Goal: Find specific page/section: Find specific page/section

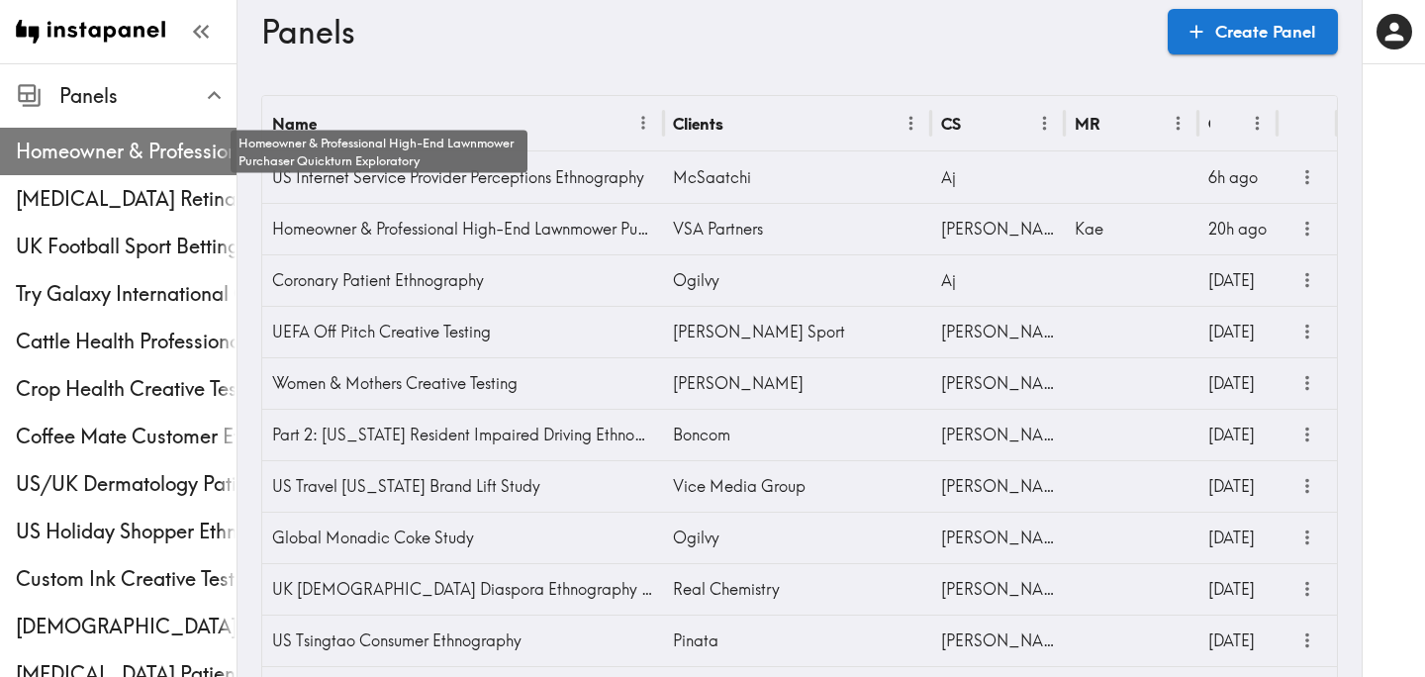
click at [137, 163] on span "Homeowner & Professional High-End Lawnmower Purchaser Quickturn Exploratory" at bounding box center [126, 152] width 221 height 28
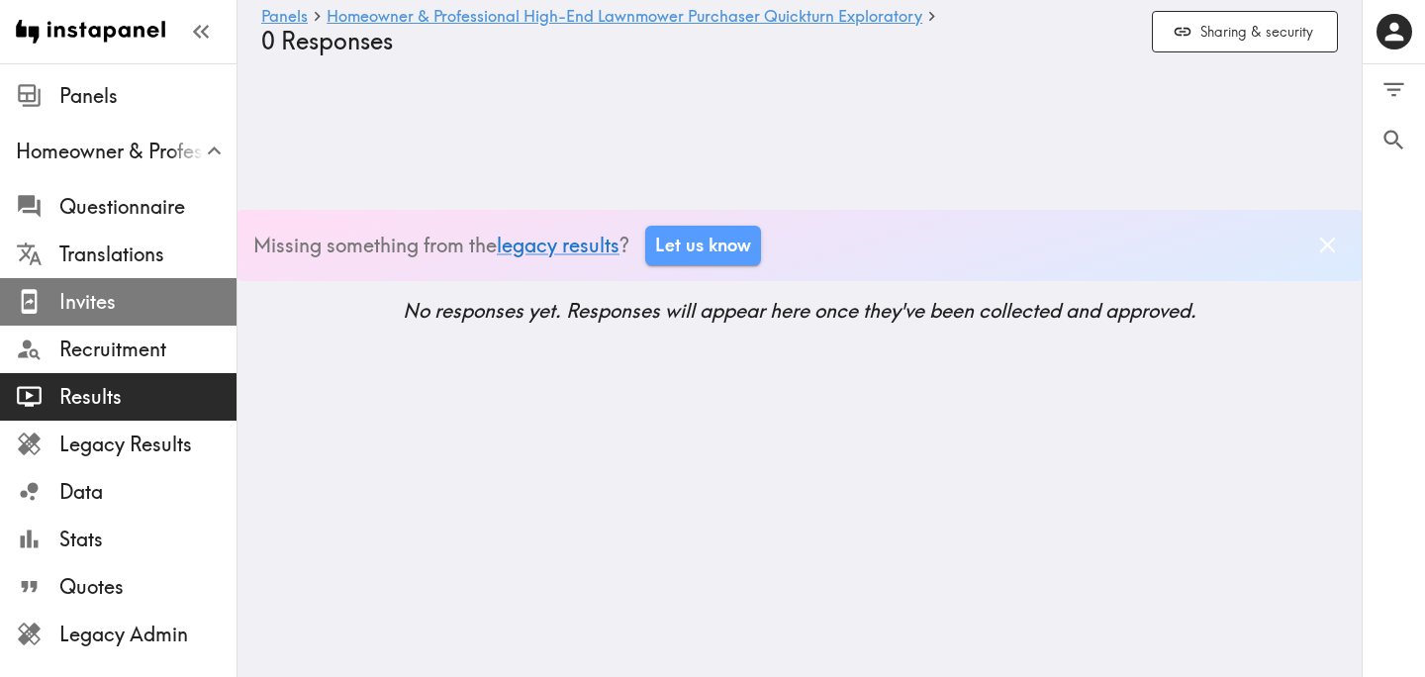
click at [130, 302] on span "Invites" at bounding box center [147, 302] width 177 height 28
